Goal: Transaction & Acquisition: Obtain resource

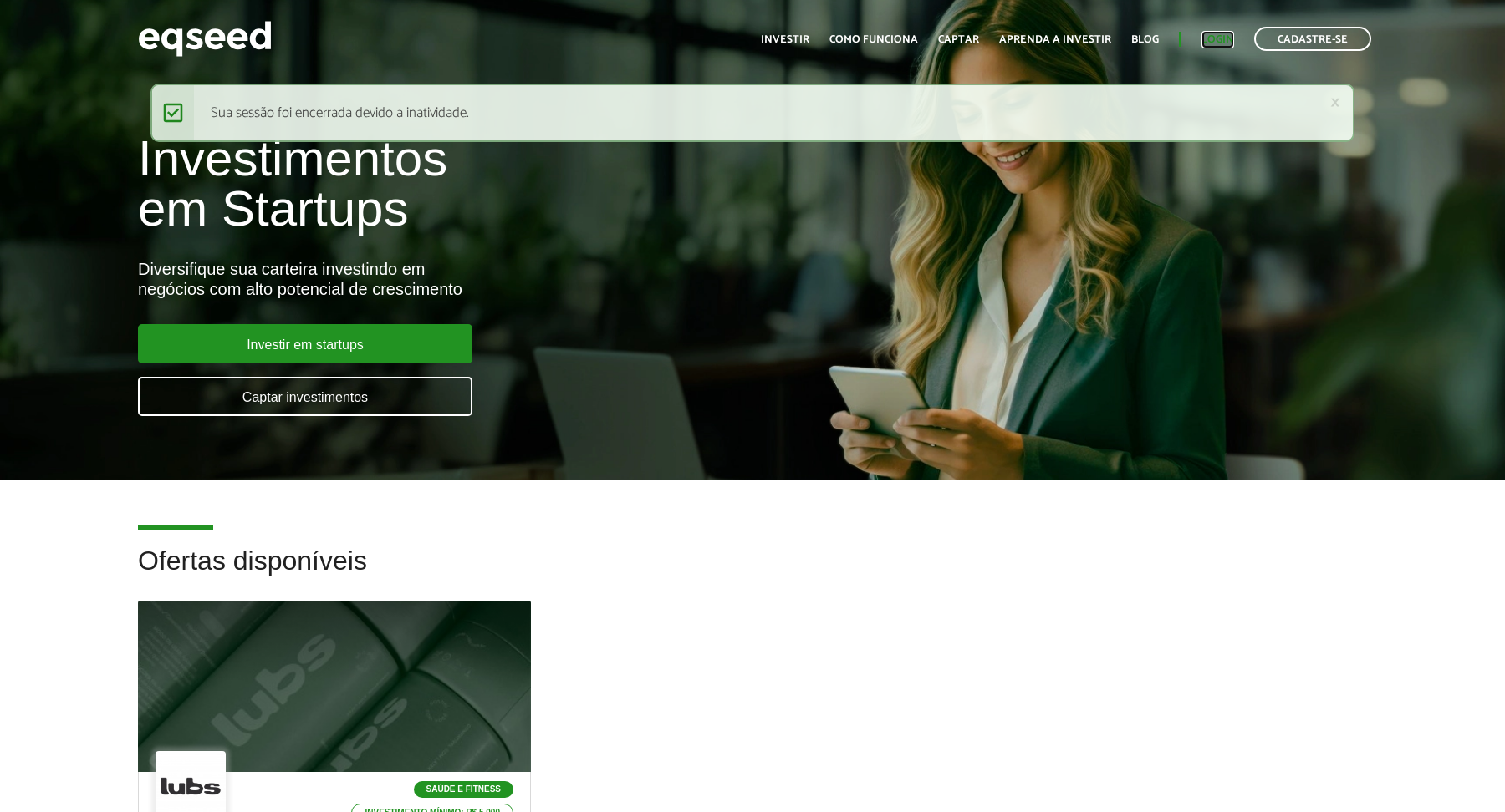
click at [1222, 39] on link "Login" at bounding box center [1217, 39] width 32 height 10
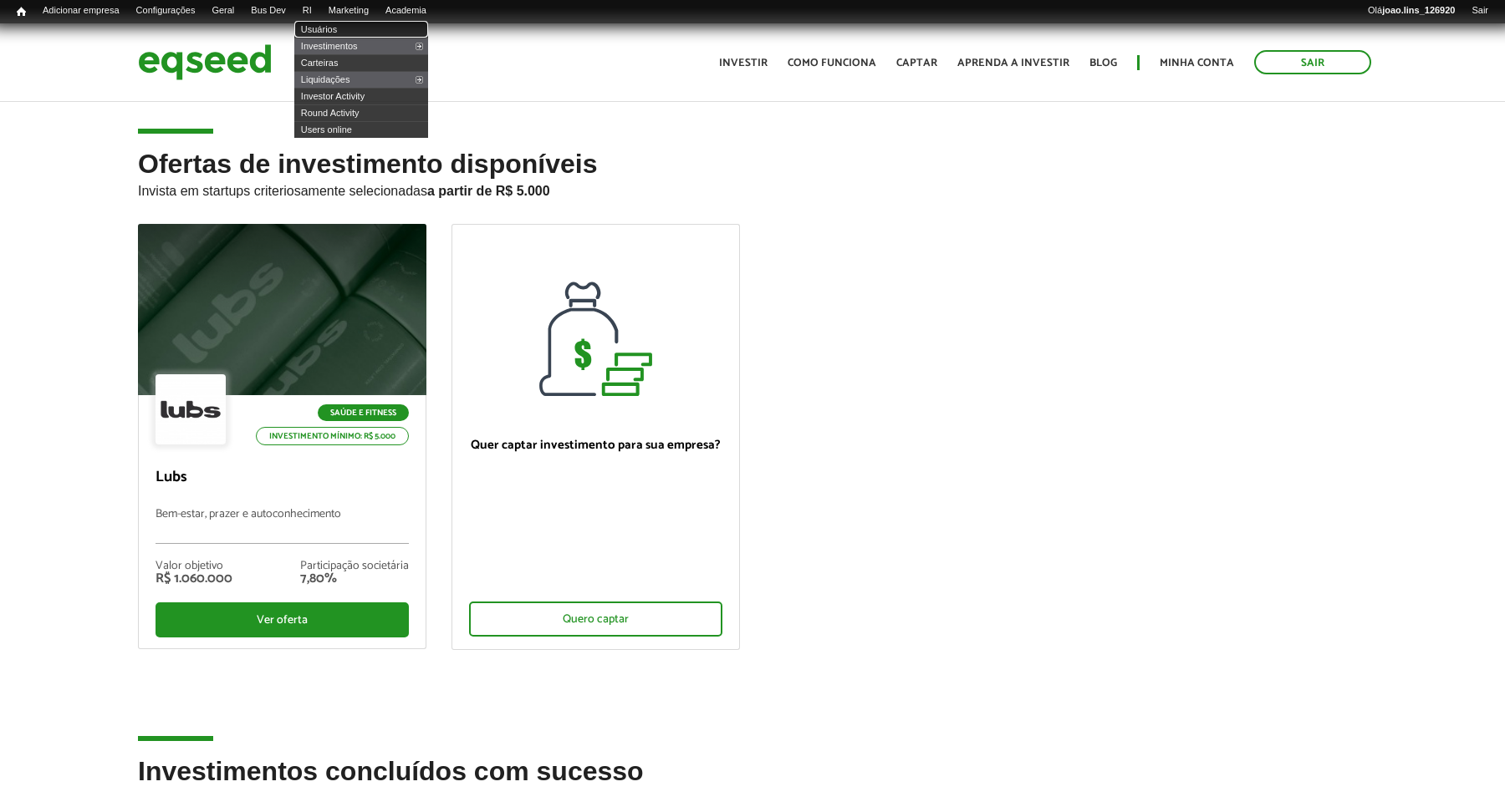
click at [340, 28] on link "Usuários" at bounding box center [361, 29] width 134 height 17
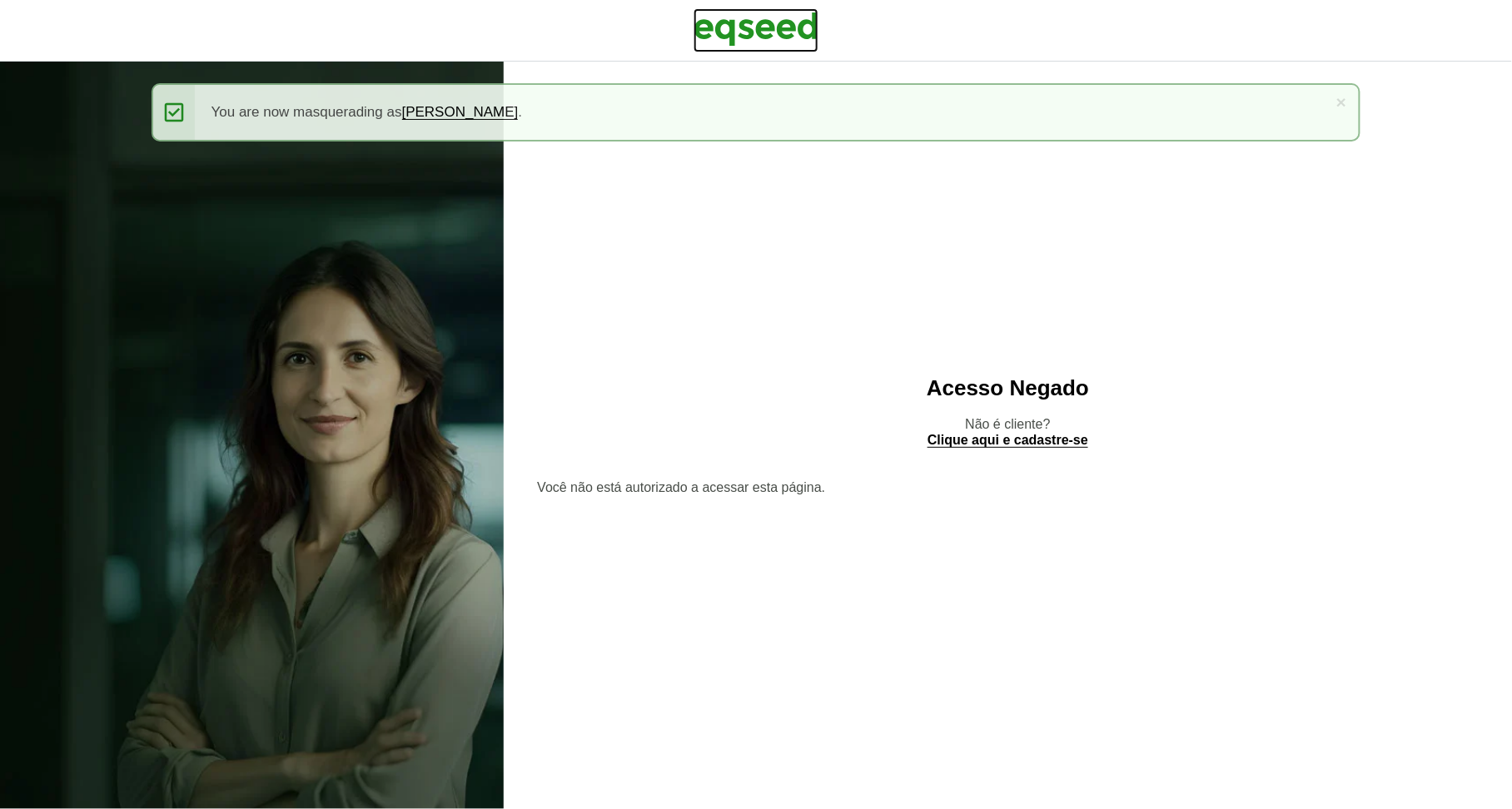
click at [741, 20] on img at bounding box center [756, 29] width 125 height 42
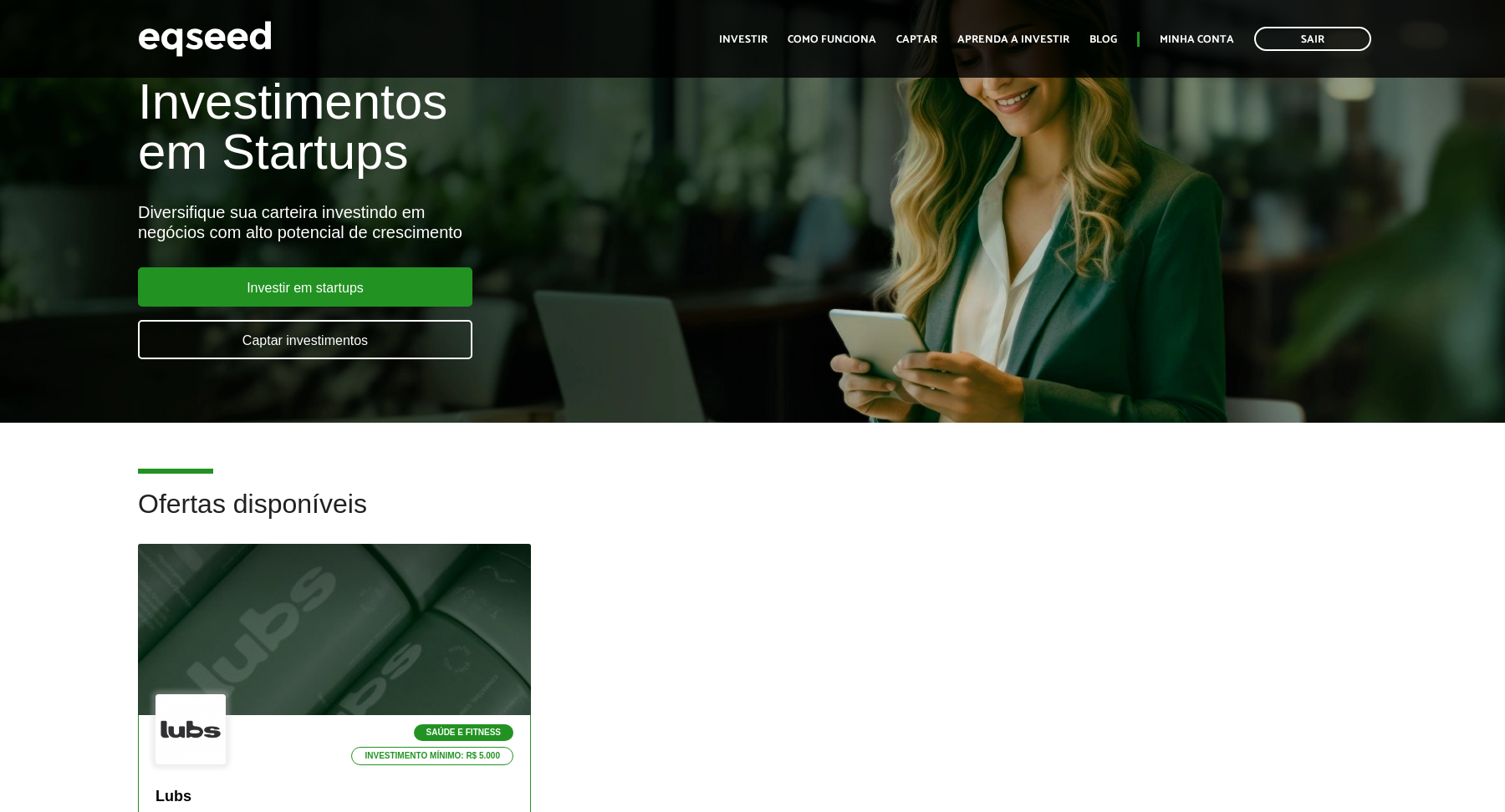
scroll to position [278, 0]
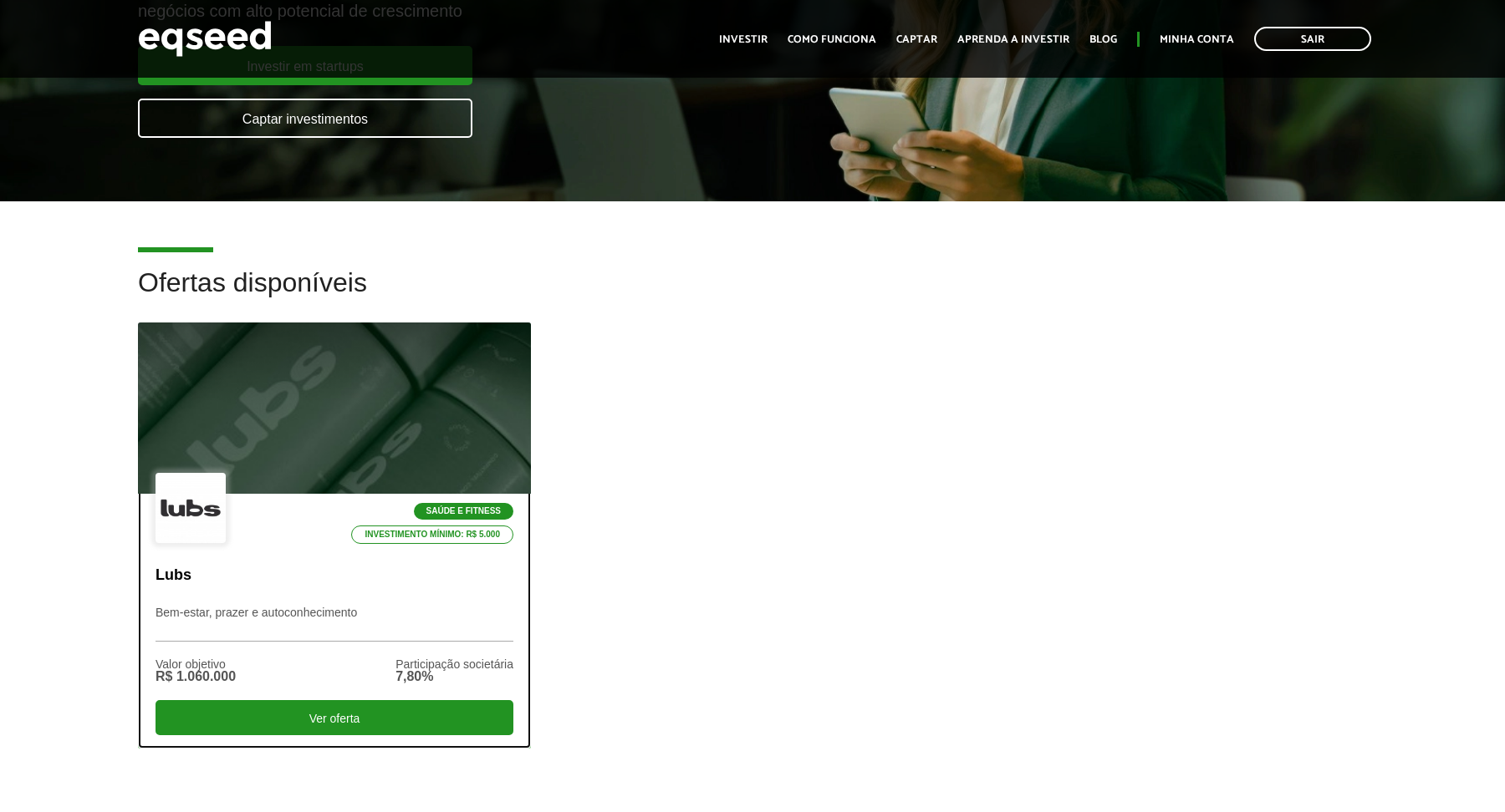
click at [316, 382] on div at bounding box center [334, 408] width 472 height 206
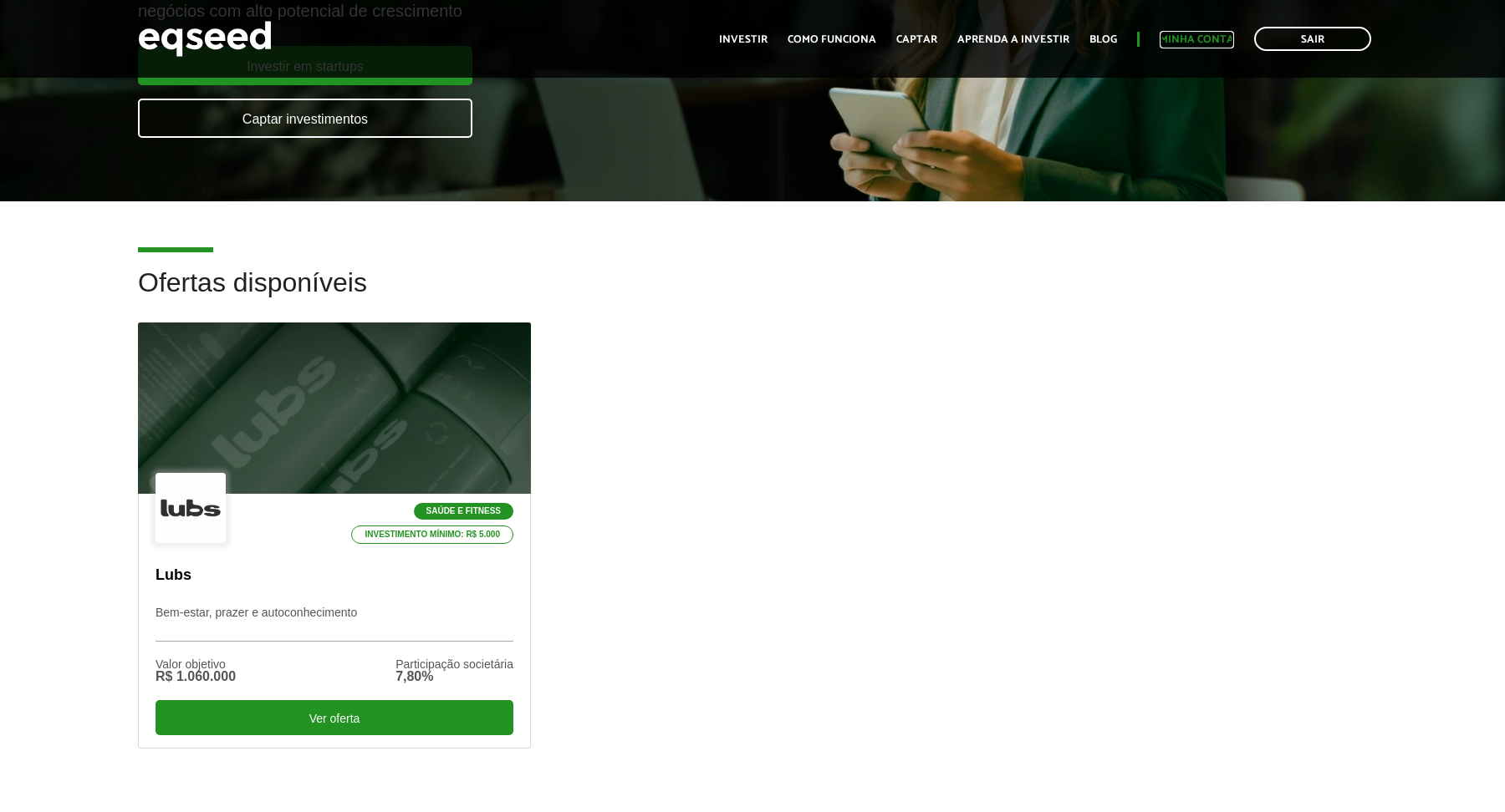
click at [1193, 45] on link "Minha conta" at bounding box center [1197, 39] width 74 height 10
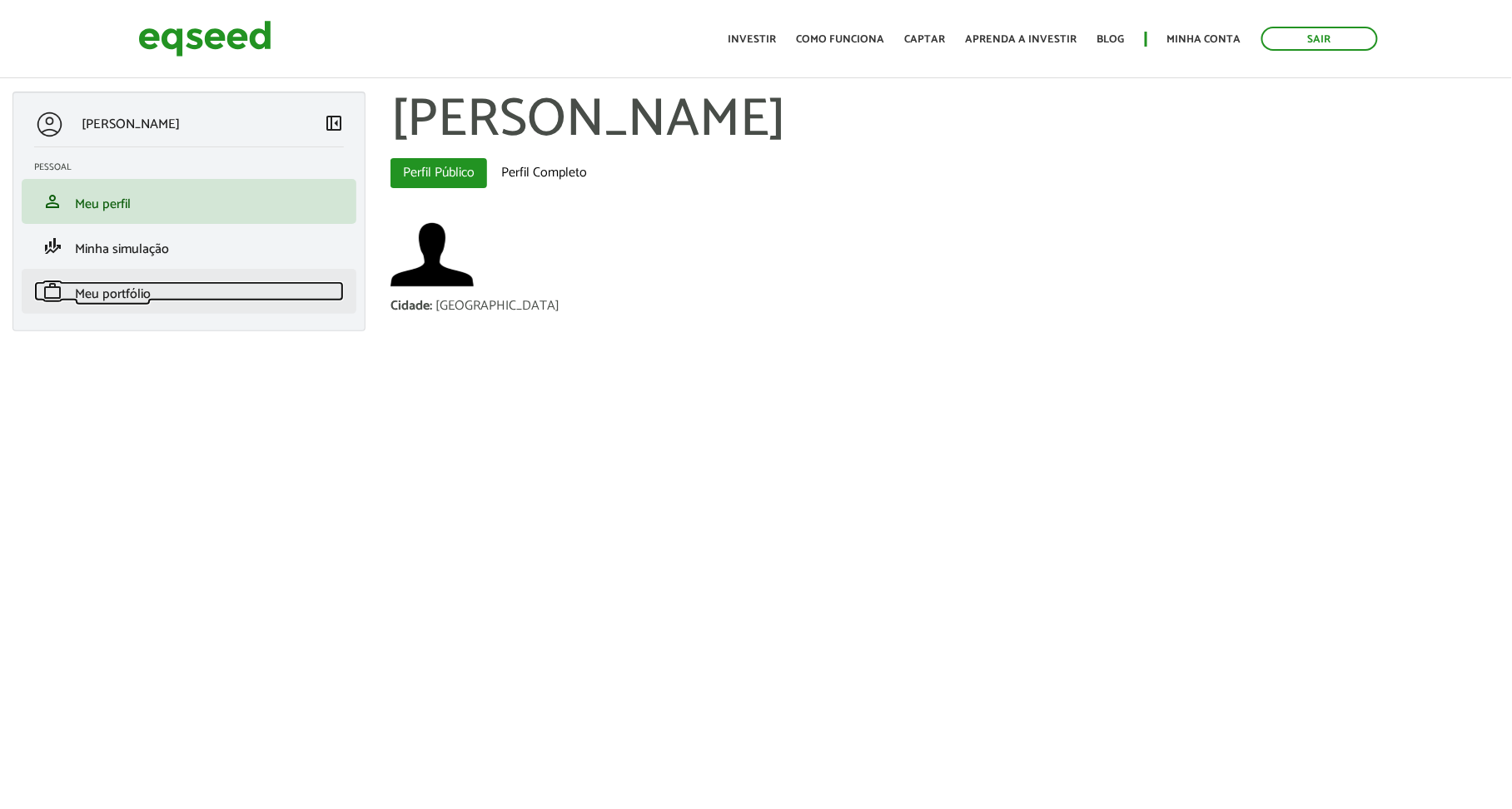
click at [122, 296] on span "Meu portfólio" at bounding box center [112, 295] width 76 height 23
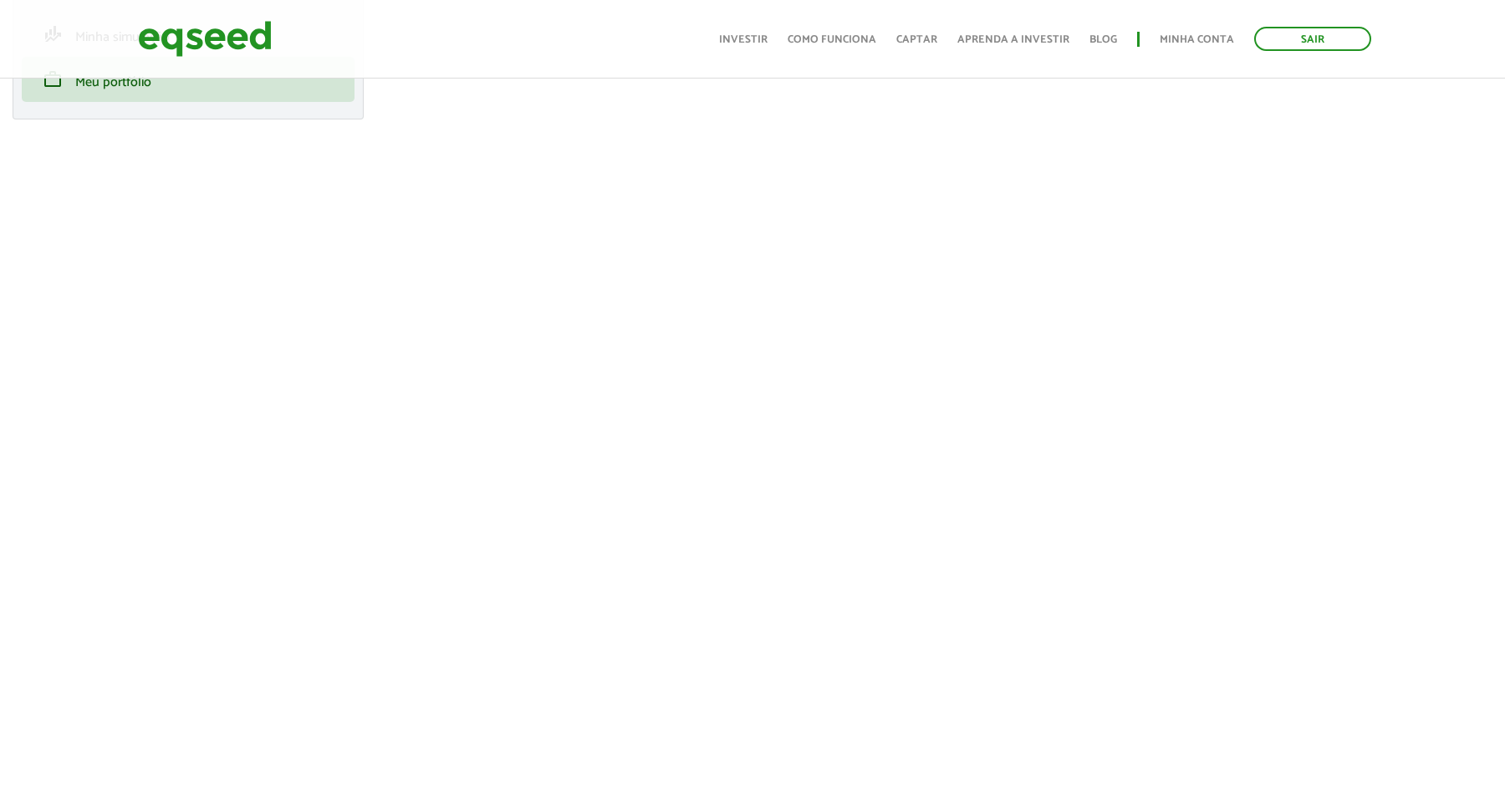
scroll to position [93, 0]
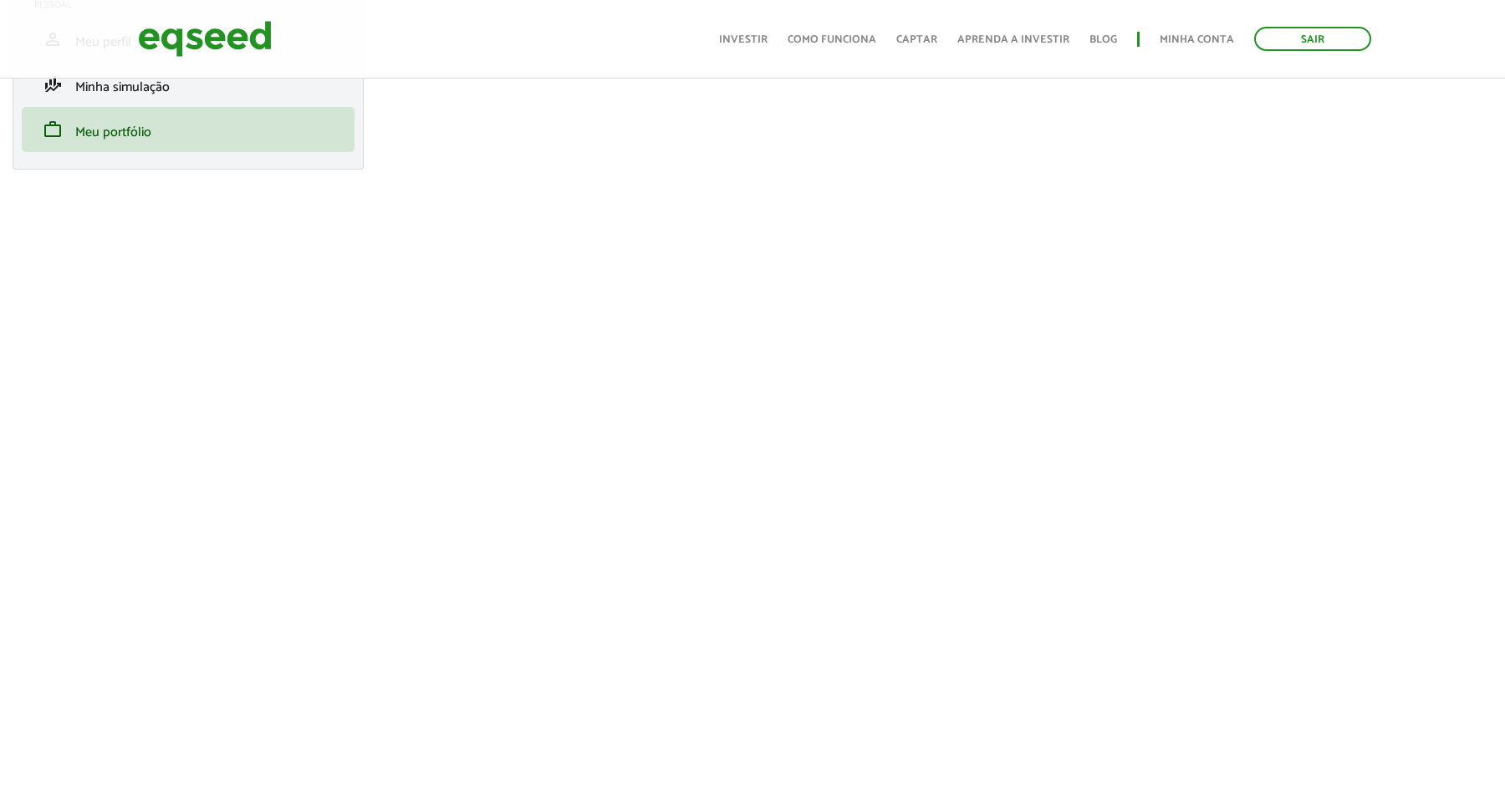
scroll to position [186, 0]
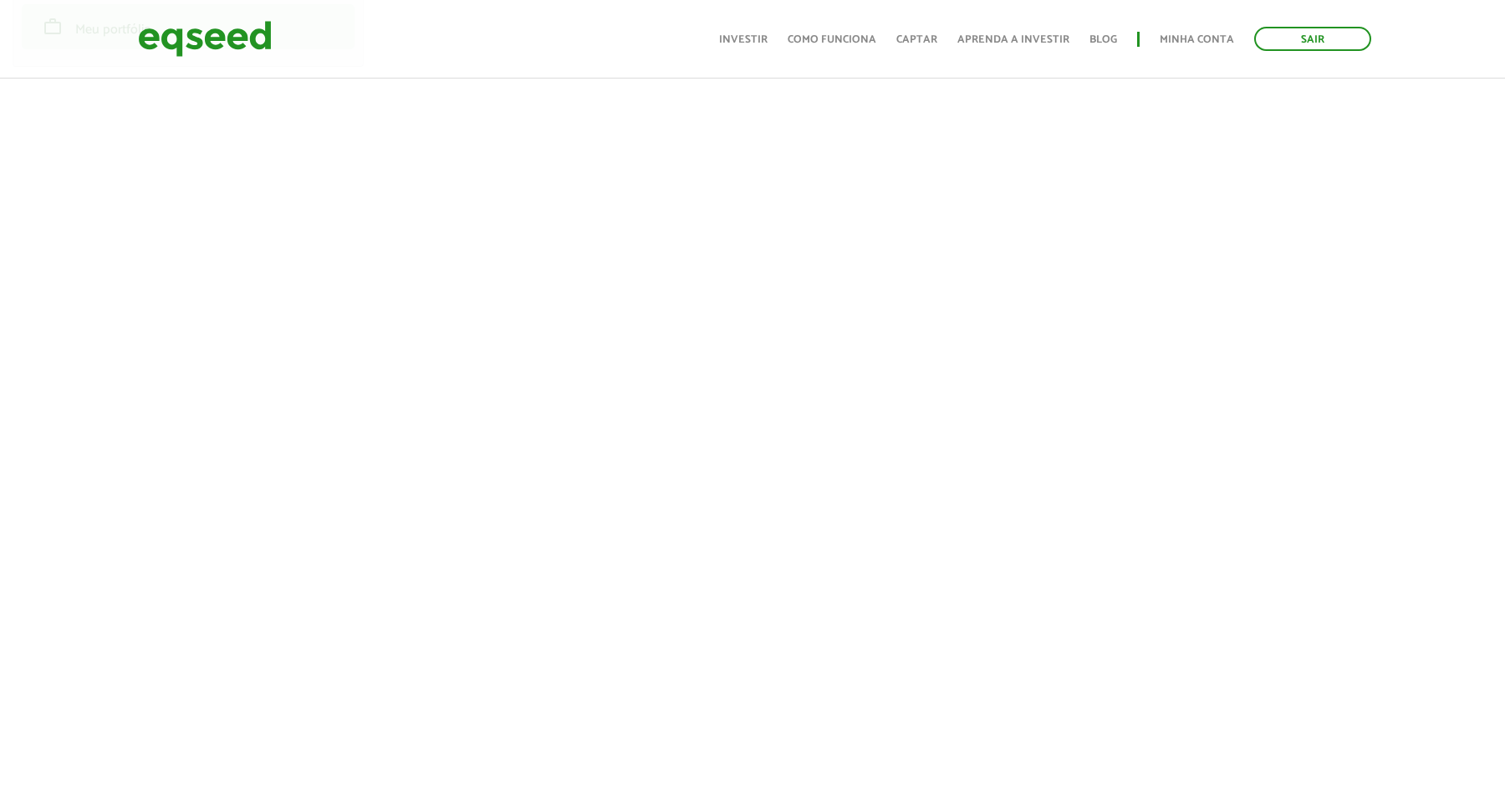
scroll to position [371, 0]
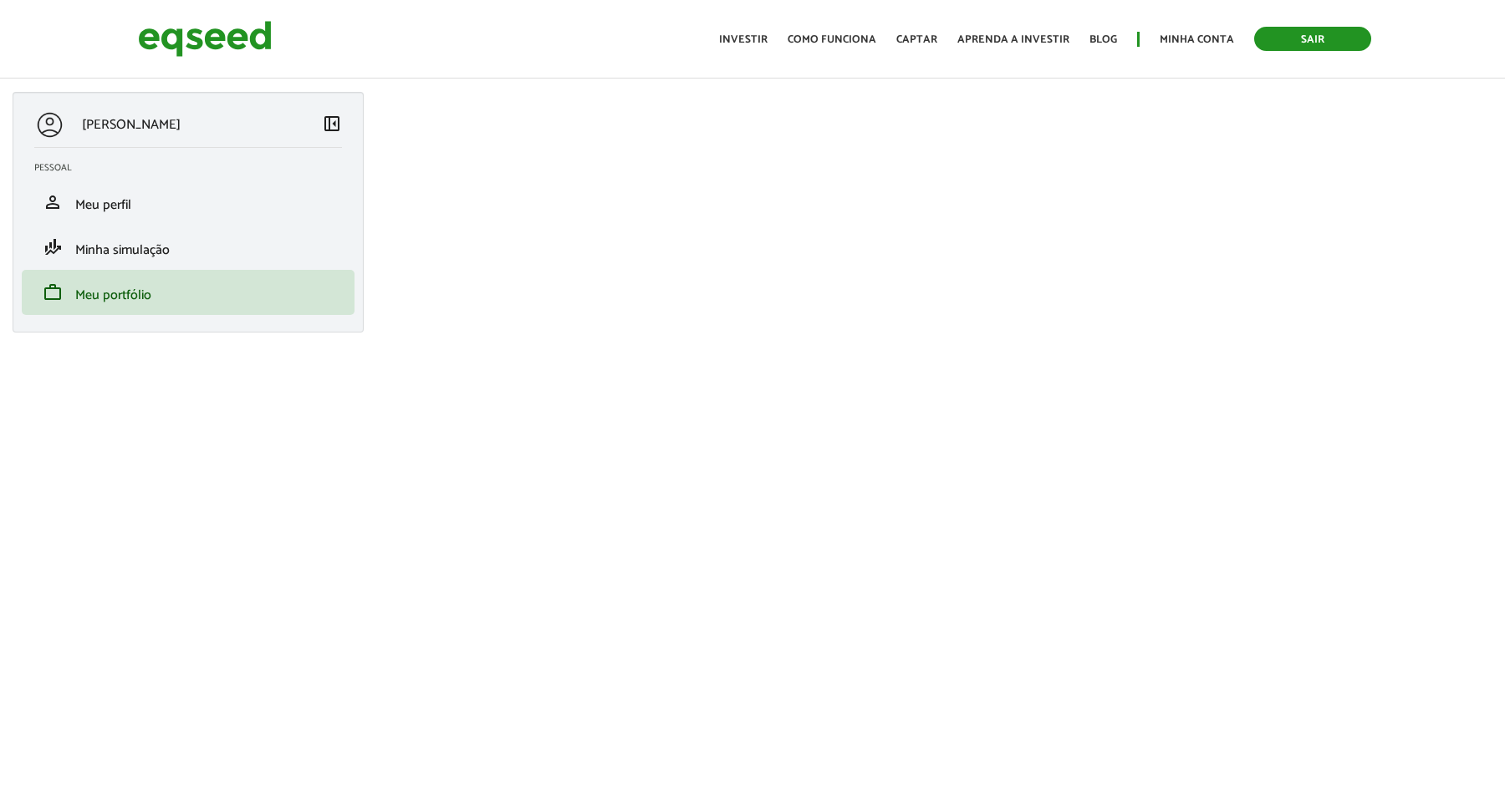
click at [1298, 38] on link "Sair" at bounding box center [1311, 39] width 117 height 25
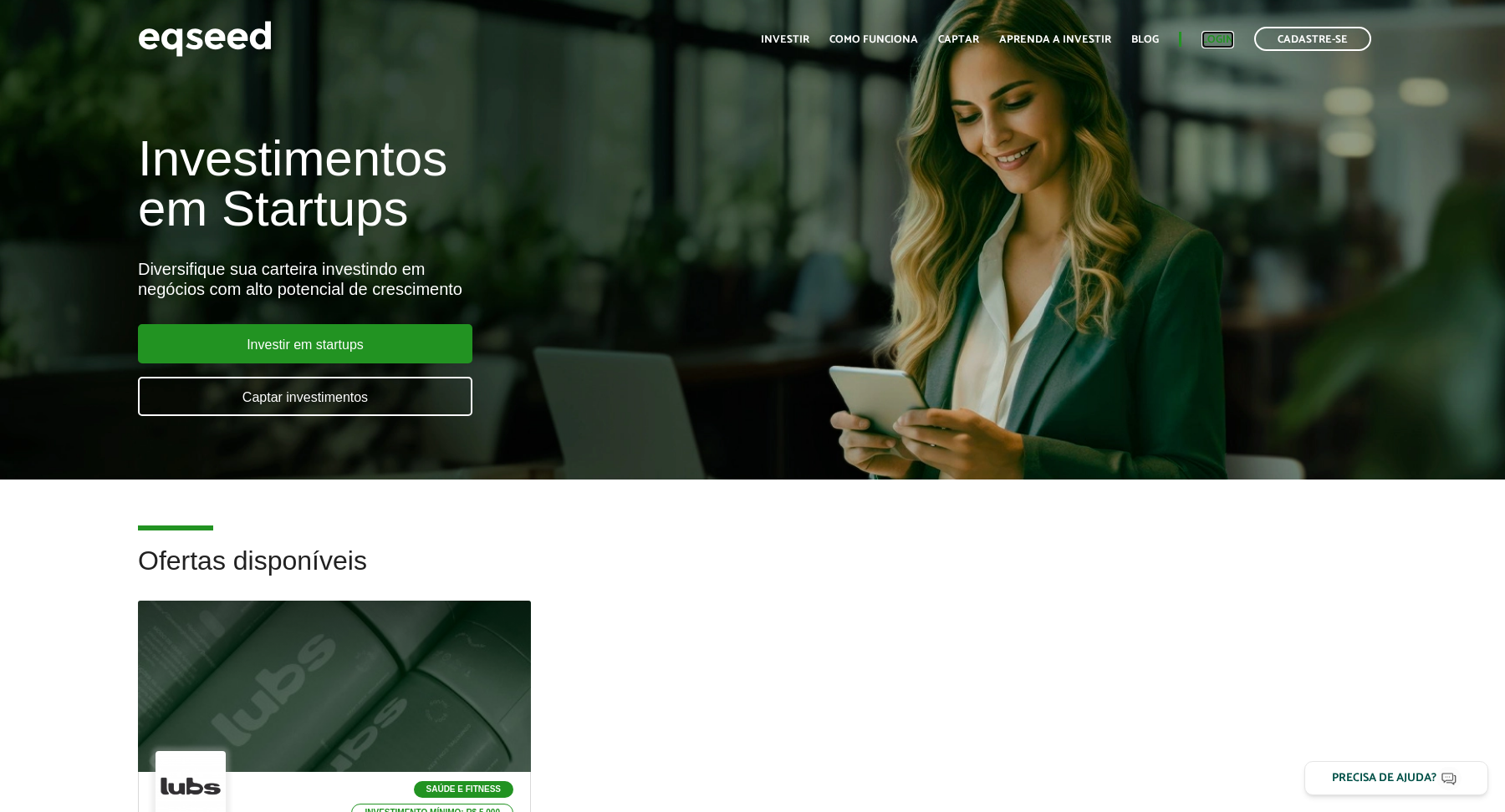
click at [1226, 34] on link "Login" at bounding box center [1217, 39] width 32 height 10
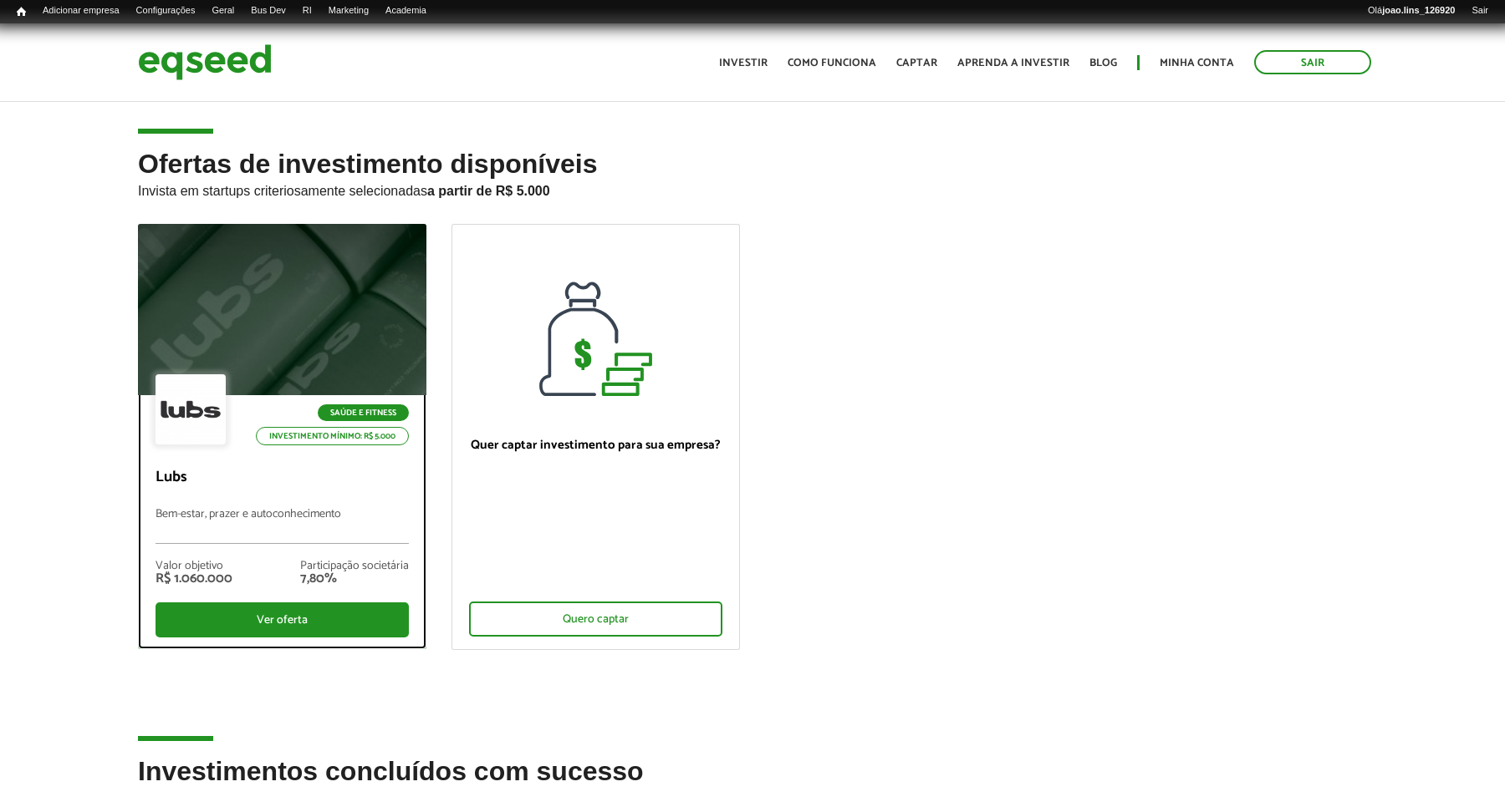
click at [295, 314] on div at bounding box center [282, 309] width 346 height 206
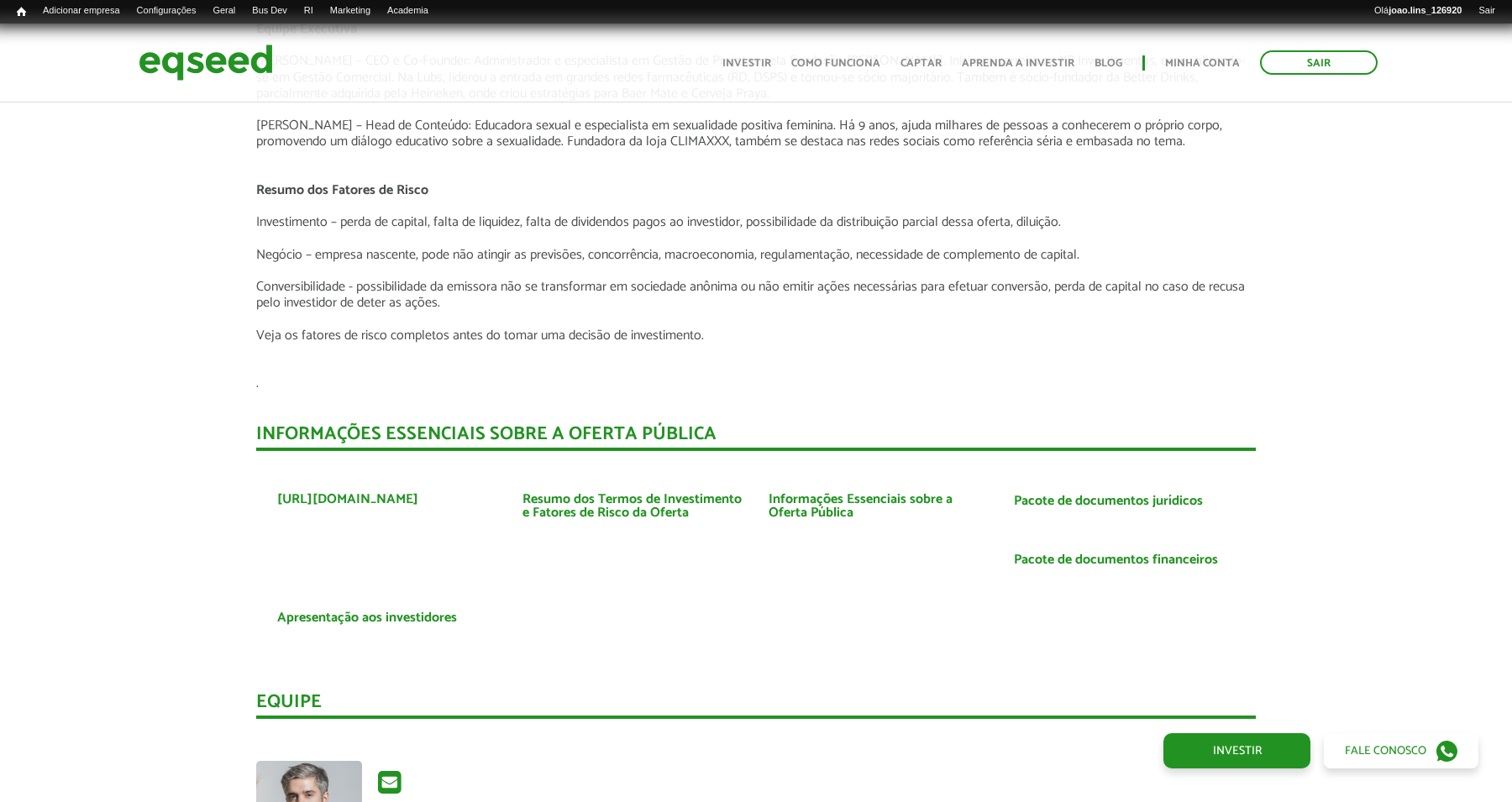
scroll to position [2893, 0]
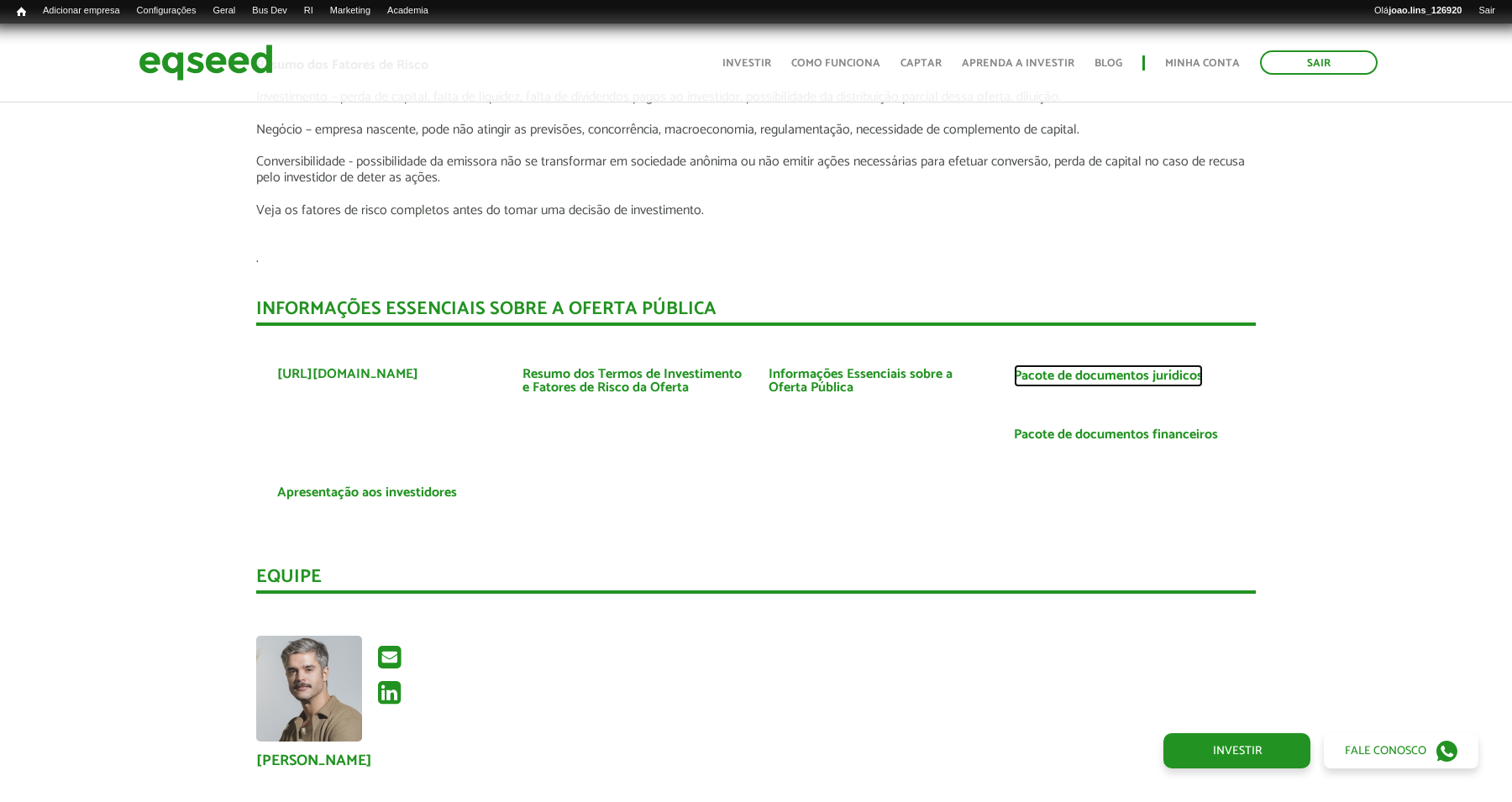
click at [1100, 371] on link "Pacote de documentos jurídicos" at bounding box center [1108, 377] width 189 height 13
click at [1082, 428] on link "Pacote de documentos financeiros" at bounding box center [1115, 435] width 204 height 13
